Goal: Information Seeking & Learning: Learn about a topic

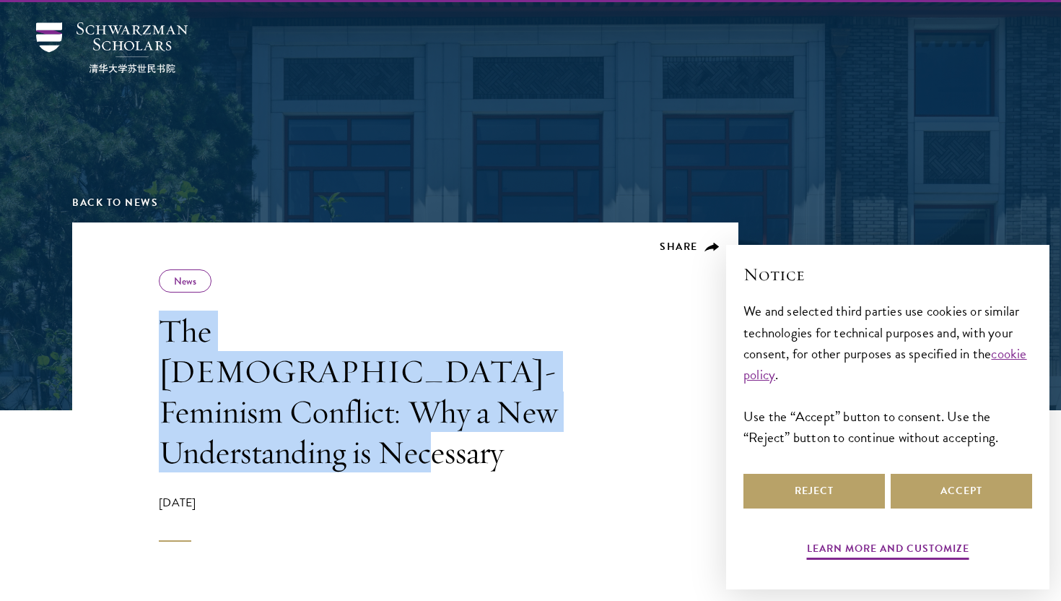
drag, startPoint x: 164, startPoint y: 331, endPoint x: 544, endPoint y: 429, distance: 392.3
click at [544, 429] on h1 "The [DEMOGRAPHIC_DATA]-Feminism Conflict: Why a New Understanding is Necessary" at bounding box center [365, 391] width 412 height 162
copy h1 "The [DEMOGRAPHIC_DATA]-Feminism Conflict: Why a New Understanding is Necessary"
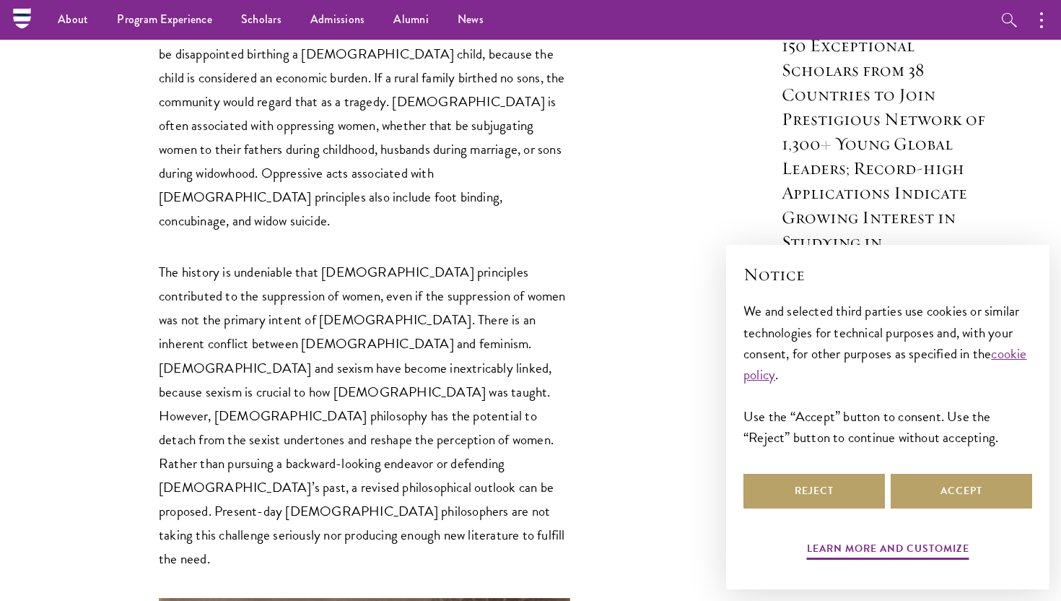
scroll to position [1011, 0]
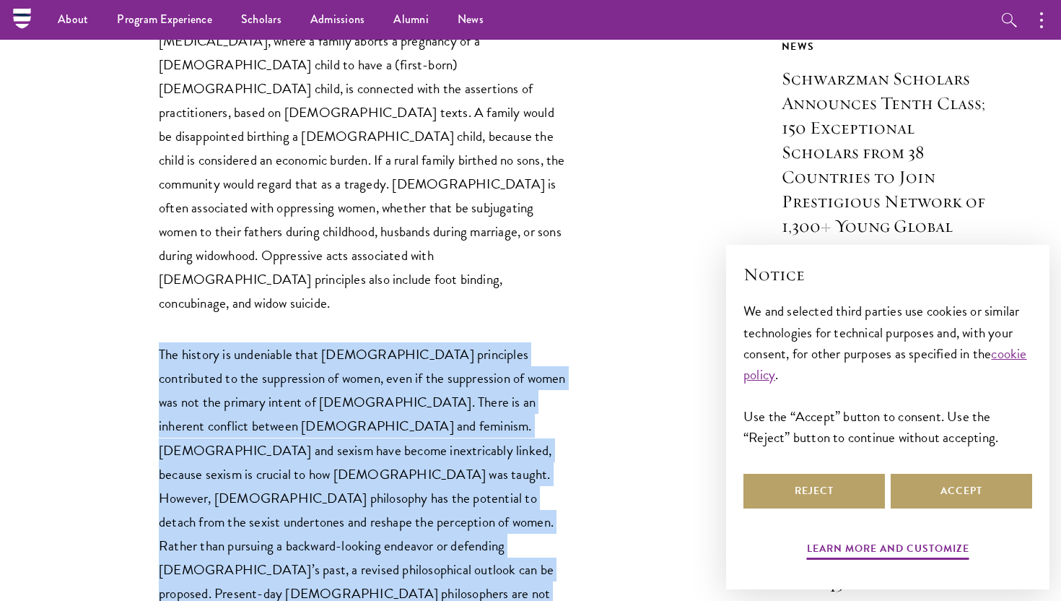
drag, startPoint x: 159, startPoint y: 217, endPoint x: 453, endPoint y: 471, distance: 388.5
copy div "The history is undeniable that [DEMOGRAPHIC_DATA] principles contributed to the…"
click at [358, 422] on p "The history is undeniable that [DEMOGRAPHIC_DATA] principles contributed to the…" at bounding box center [365, 497] width 412 height 310
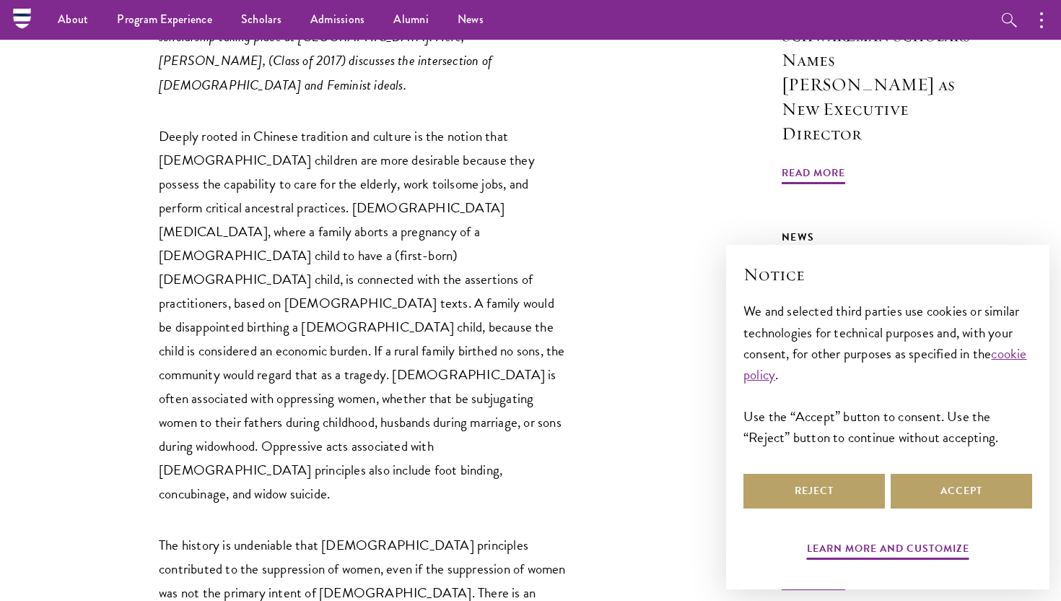
scroll to position [799, 0]
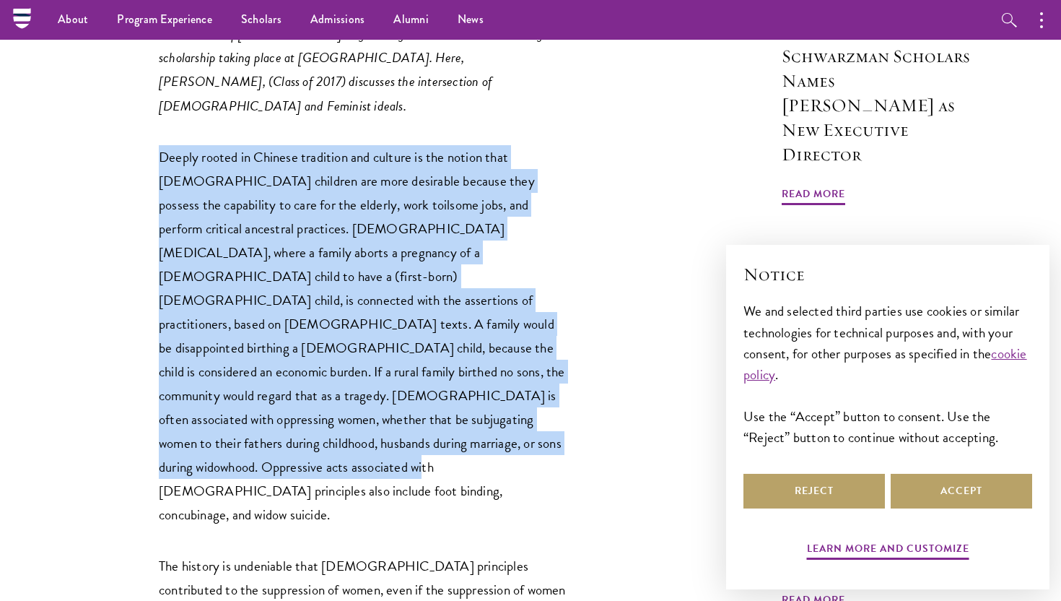
drag, startPoint x: 160, startPoint y: 89, endPoint x: 303, endPoint y: 375, distance: 319.7
click at [304, 375] on p "Deeply rooted in Chinese tradition and culture is the notion that [DEMOGRAPHIC_…" at bounding box center [365, 336] width 412 height 382
copy p "Deeply rooted in Chinese tradition and culture is the notion that [DEMOGRAPHIC_…"
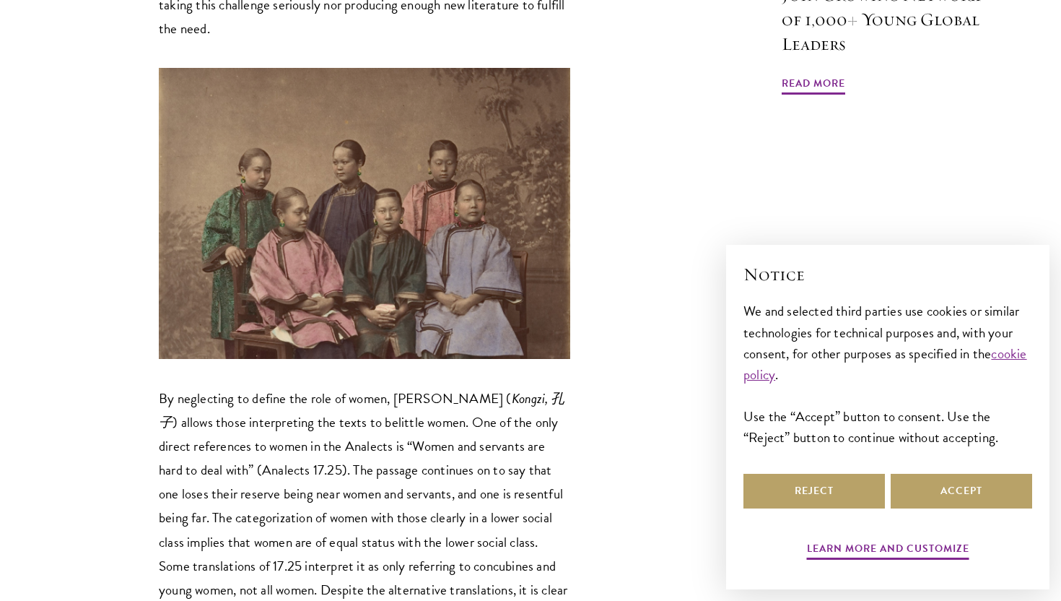
scroll to position [1624, 0]
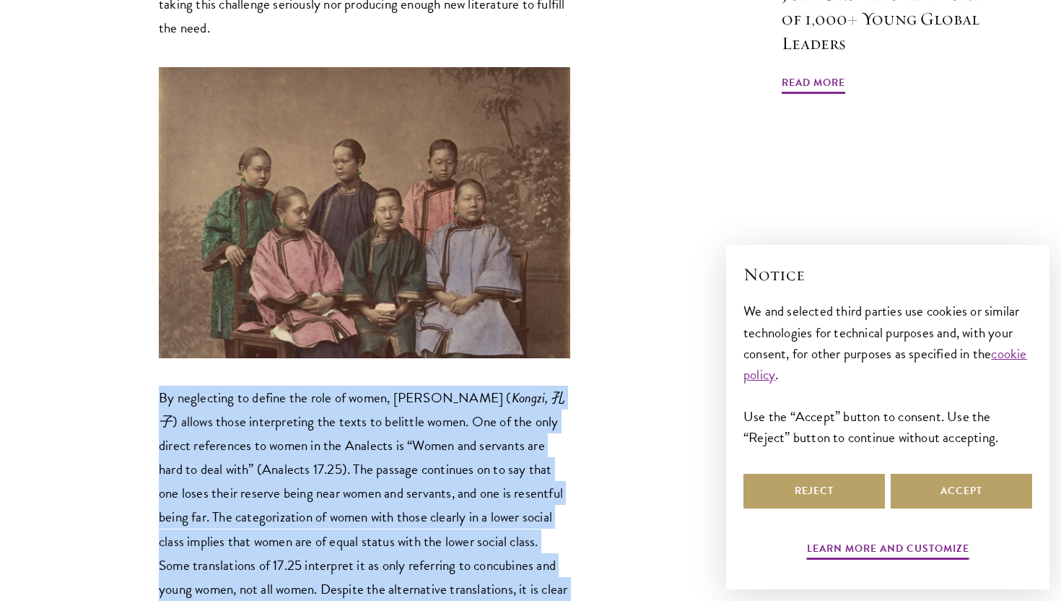
drag, startPoint x: 161, startPoint y: 204, endPoint x: 354, endPoint y: 517, distance: 367.3
copy div "By neglecting to define the role of women, [PERSON_NAME] ( [PERSON_NAME], [PERS…"
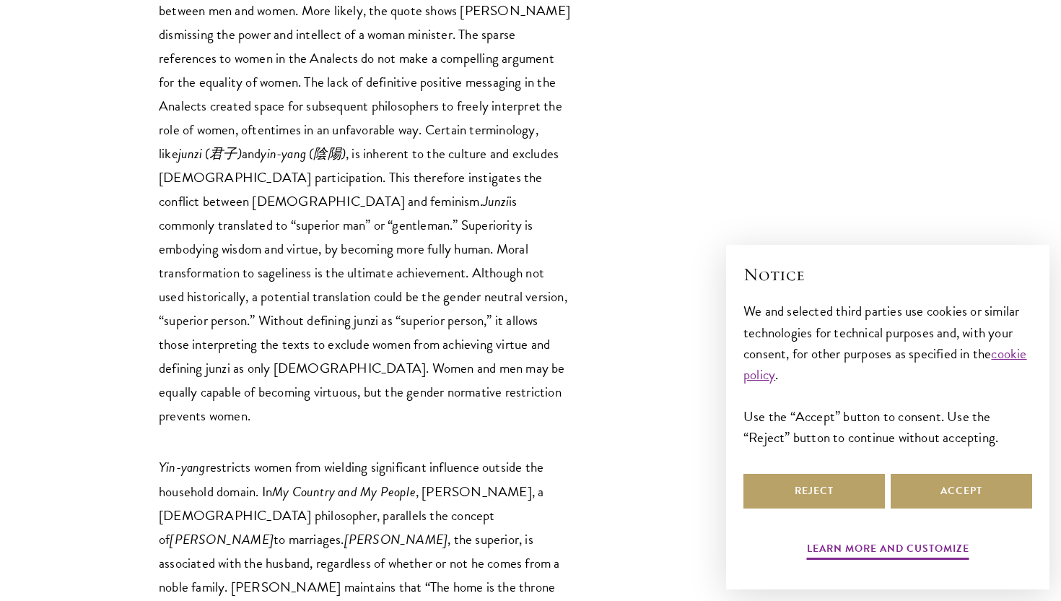
scroll to position [2919, 0]
